Goal: Task Accomplishment & Management: Use online tool/utility

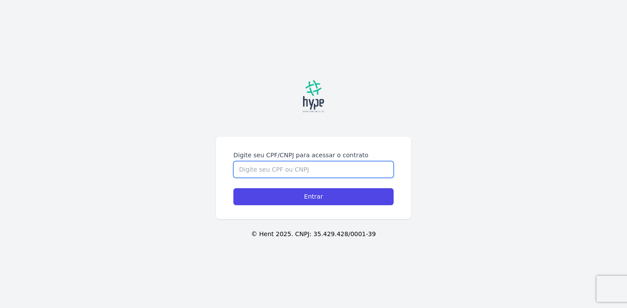
click at [307, 168] on input "Digite seu CPF/CNPJ para acessar o contrato" at bounding box center [313, 169] width 160 height 17
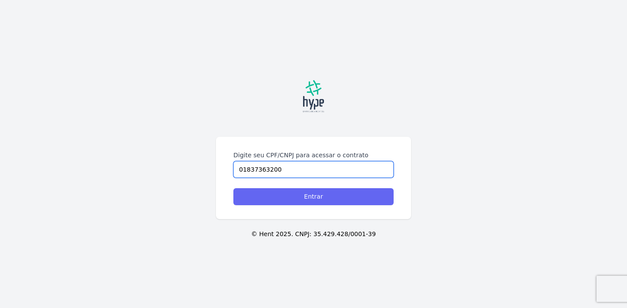
type input "01837363200"
click at [320, 197] on input "Entrar" at bounding box center [313, 196] width 160 height 17
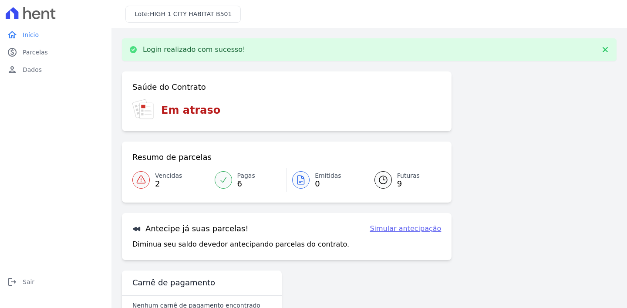
click at [399, 176] on span "Futuras" at bounding box center [408, 175] width 23 height 9
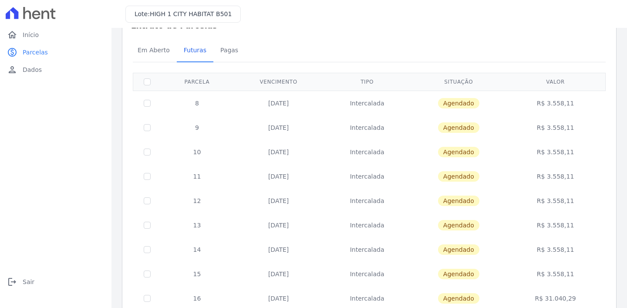
scroll to position [69, 0]
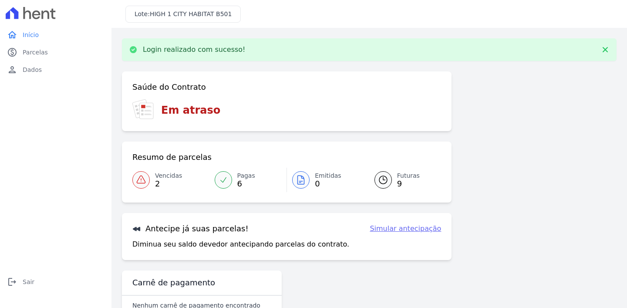
click at [182, 178] on link "Vencidas 2" at bounding box center [170, 180] width 77 height 24
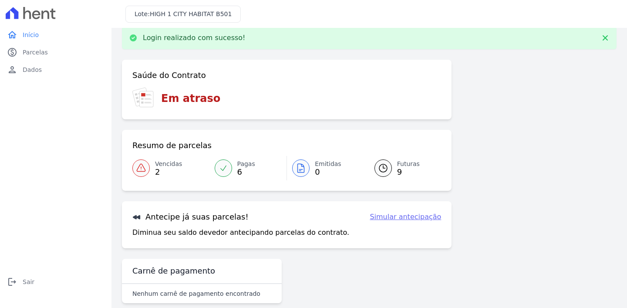
scroll to position [24, 0]
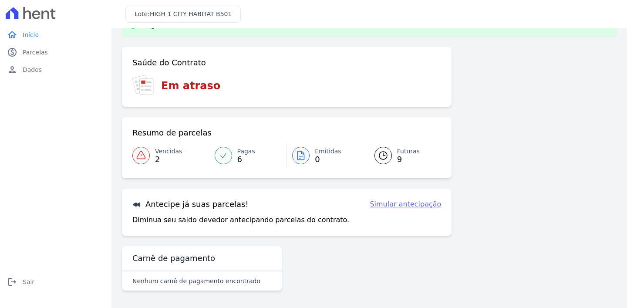
click at [410, 204] on link "Simular antecipação" at bounding box center [405, 204] width 71 height 10
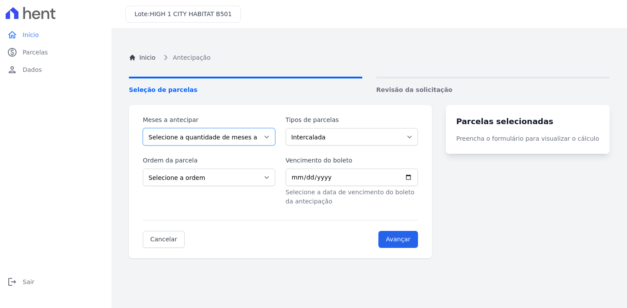
click at [275, 139] on select "Selecione a quantidade de meses a antecipar 1 2 3 4 5 6 7 8" at bounding box center [209, 136] width 132 height 17
select select "2"
click at [143, 128] on select "Selecione a quantidade de meses a antecipar 1 2 3 4 5 6 7 8" at bounding box center [209, 136] width 132 height 17
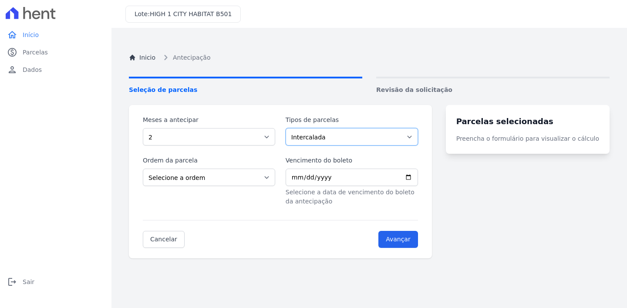
click at [300, 135] on select "Intercalada" at bounding box center [352, 136] width 132 height 17
click at [253, 183] on select "Selecione a ordem Últimas parcelas Primeiras parcelas" at bounding box center [209, 177] width 132 height 17
select select "ending"
click at [143, 169] on select "Selecione a ordem Últimas parcelas Primeiras parcelas" at bounding box center [209, 177] width 132 height 17
click at [307, 179] on input "Vencimento do boleto" at bounding box center [352, 177] width 132 height 17
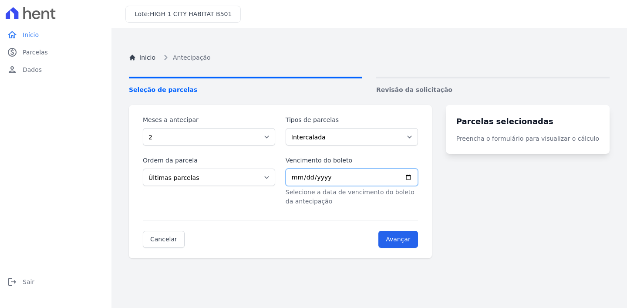
click at [418, 177] on input "Vencimento do boleto" at bounding box center [352, 177] width 132 height 17
type input "[DATE]"
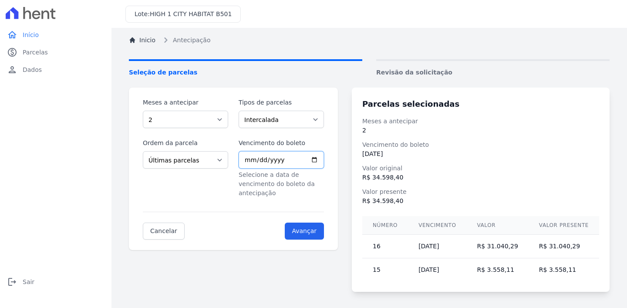
scroll to position [18, 0]
